Goal: Check status: Check status

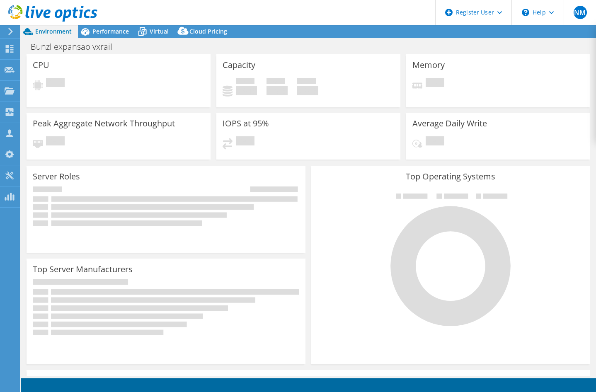
select select "[GEOGRAPHIC_DATA]"
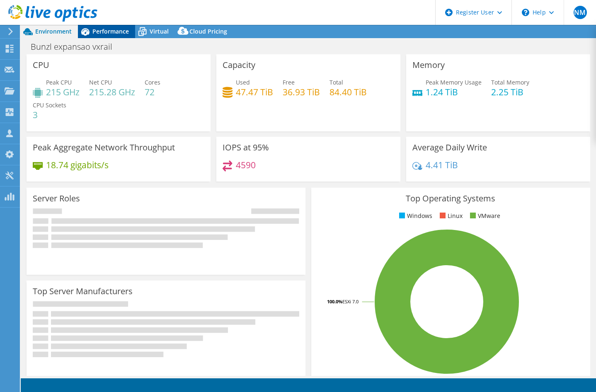
click at [110, 31] on span "Performance" at bounding box center [110, 31] width 36 height 8
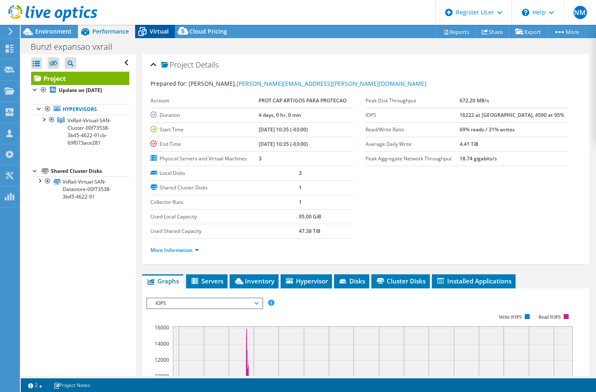
click at [162, 30] on span "Virtual" at bounding box center [159, 31] width 19 height 8
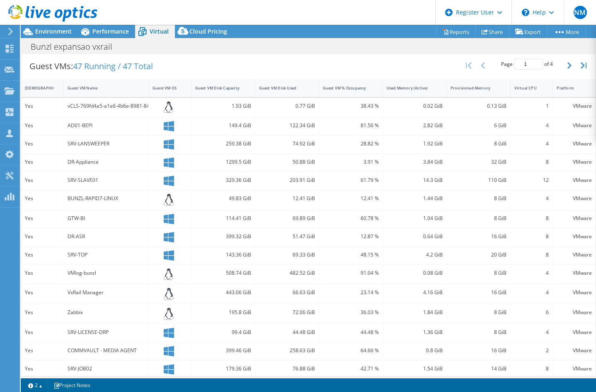
scroll to position [171, 0]
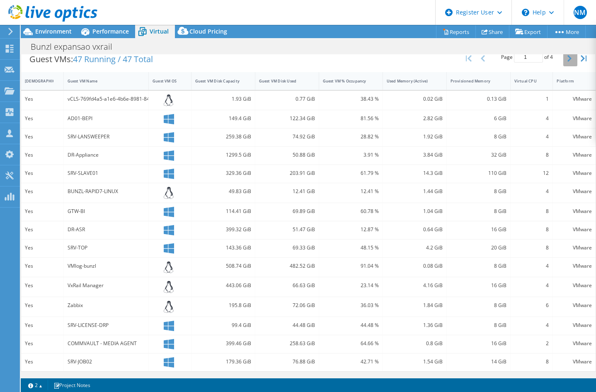
click at [563, 58] on button "button" at bounding box center [570, 59] width 14 height 16
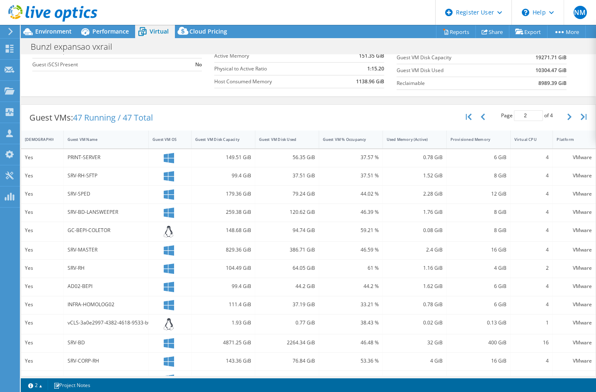
scroll to position [126, 0]
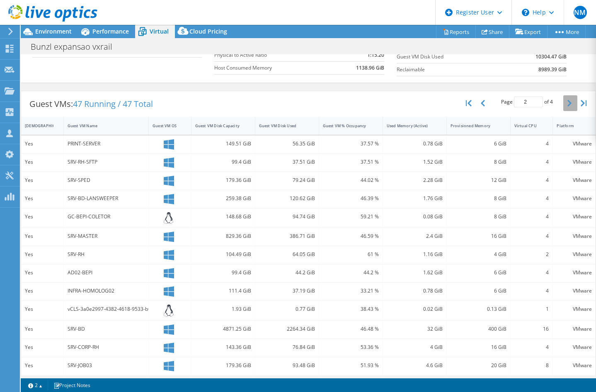
click at [567, 102] on icon "button" at bounding box center [569, 103] width 4 height 7
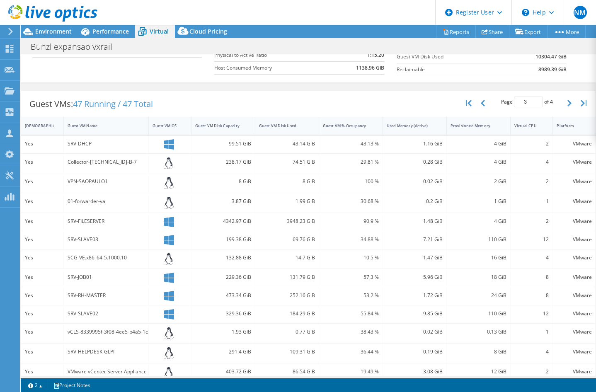
click at [479, 89] on div "Guest VMs: 47 Running / 47 Total Page 3 of 4 5 rows 10 rows 20 rows 25 rows 50 …" at bounding box center [308, 255] width 575 height 337
drag, startPoint x: 479, startPoint y: 89, endPoint x: 474, endPoint y: 85, distance: 6.7
click at [474, 85] on div "Virtual Summary Physical Summary Graphs Average Virtual Machine vCPUs 5 Active …" at bounding box center [308, 7] width 575 height 159
click at [471, 85] on div "Virtual Summary Physical Summary Graphs Average Virtual Machine vCPUs 5 Active …" at bounding box center [308, 7] width 575 height 159
click at [567, 104] on icon "button" at bounding box center [569, 103] width 4 height 7
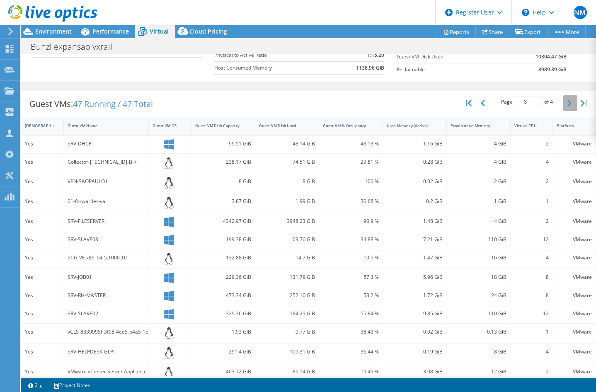
type input "4"
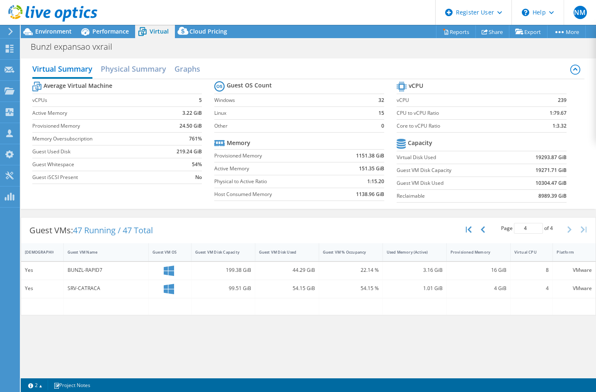
scroll to position [0, 0]
click at [314, 223] on div "Guest VMs: 47 Running / 47 Total Page 4 of 4 5 rows 10 rows 20 rows 25 rows 50 …" at bounding box center [308, 231] width 574 height 26
click at [312, 223] on div "Guest VMs: 47 Running / 47 Total Page 4 of 4 5 rows 10 rows 20 rows 25 rows 50 …" at bounding box center [308, 231] width 574 height 26
drag, startPoint x: 312, startPoint y: 223, endPoint x: 305, endPoint y: 224, distance: 7.1
click at [308, 224] on div "Guest VMs: 47 Running / 47 Total Page 4 of 4 5 rows 10 rows 20 rows 25 rows 50 …" at bounding box center [308, 231] width 574 height 26
